Goal: Navigation & Orientation: Find specific page/section

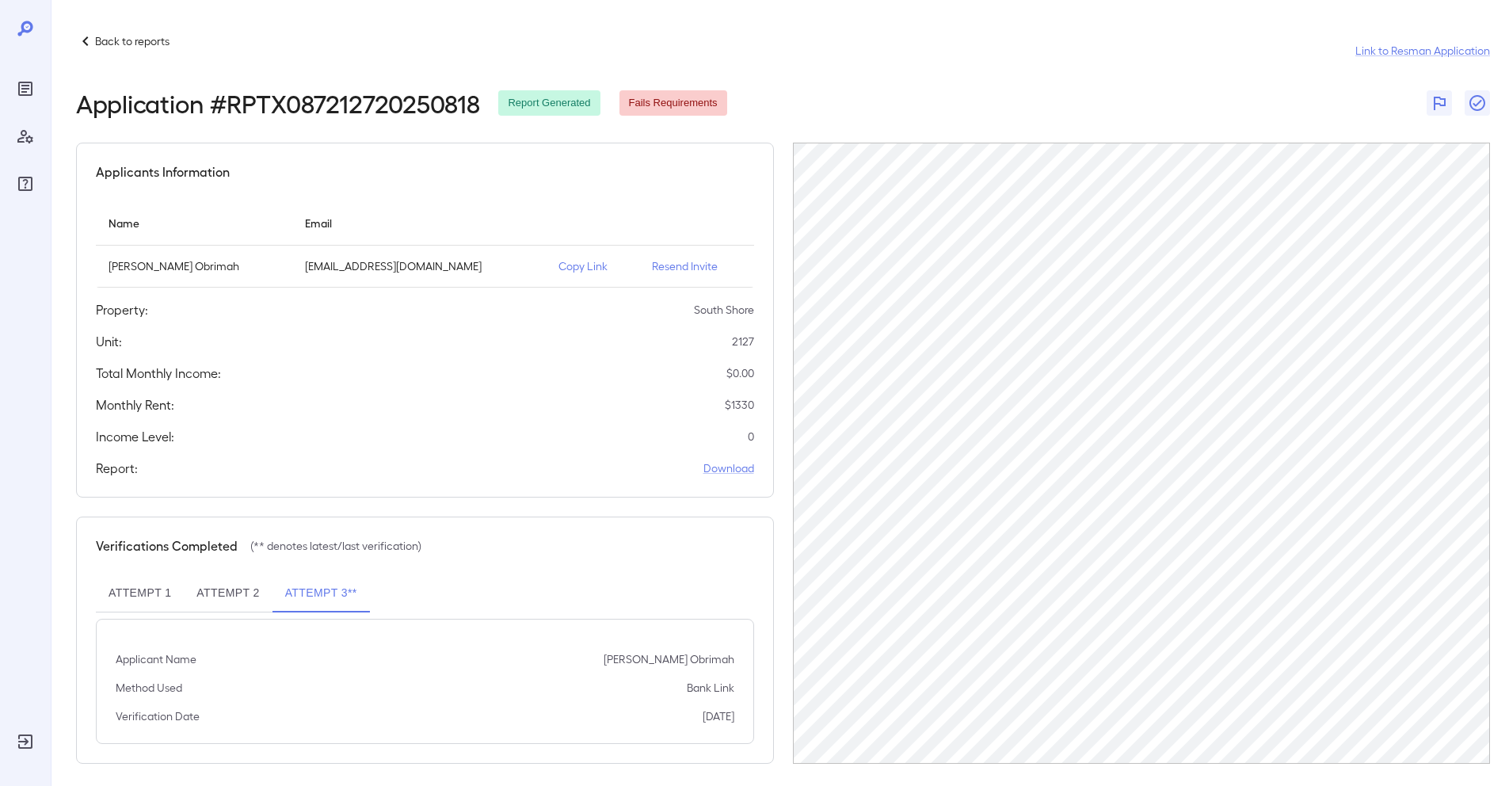
scroll to position [10, 0]
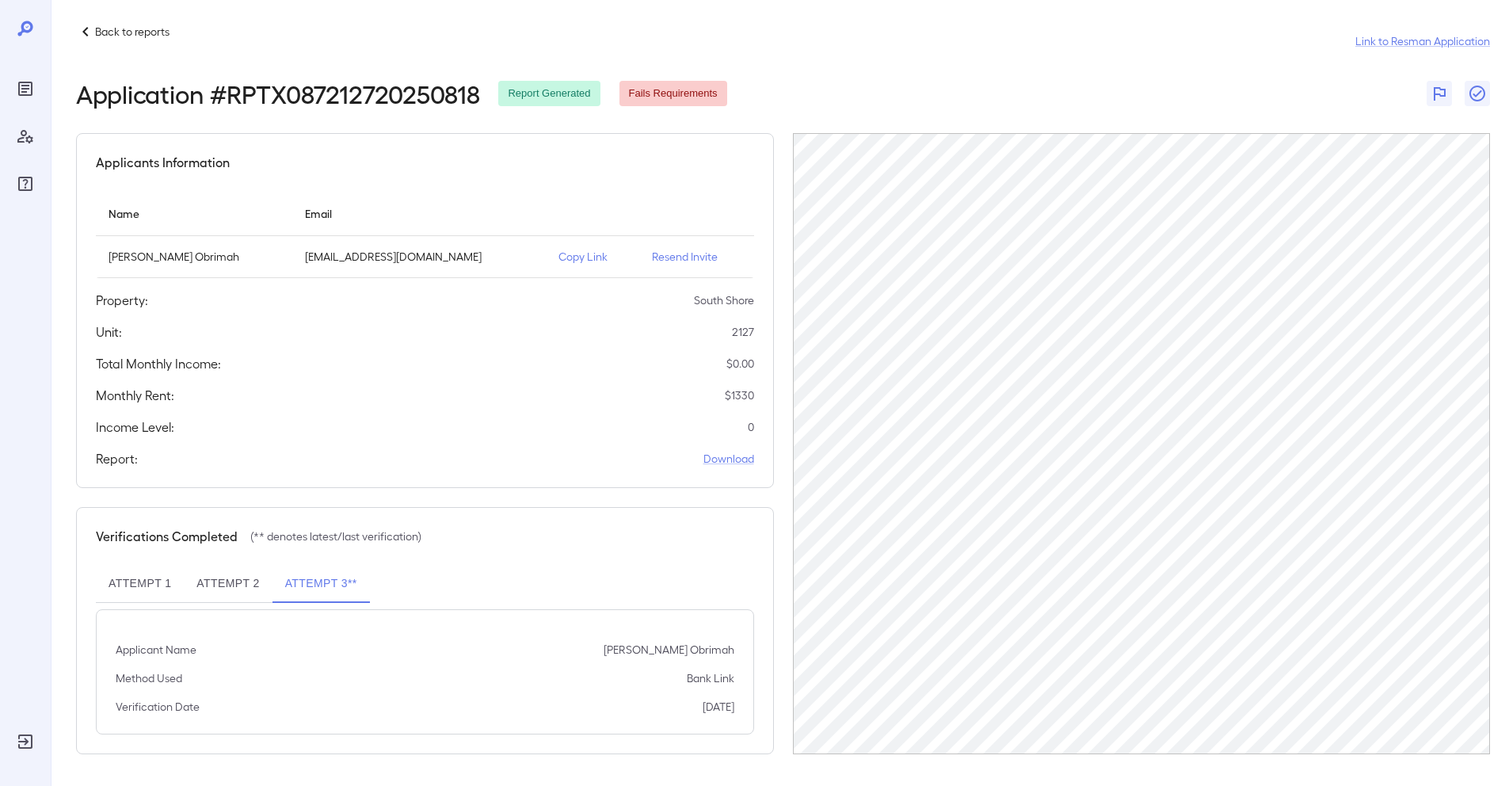
click at [25, 21] on icon at bounding box center [24, 28] width 15 height 15
click at [22, 94] on icon "Reports" at bounding box center [25, 89] width 14 height 14
